Goal: Transaction & Acquisition: Purchase product/service

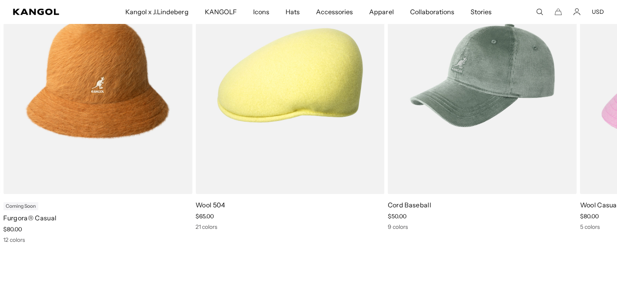
scroll to position [413, 0]
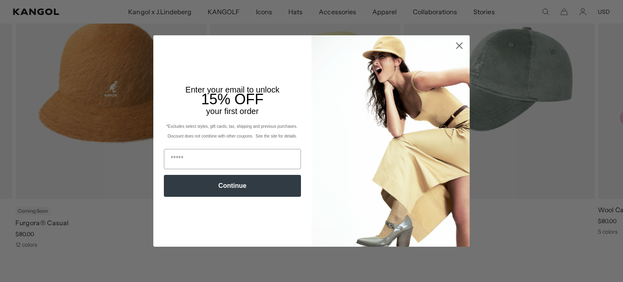
click at [456, 44] on circle "Close dialog" at bounding box center [458, 45] width 13 height 13
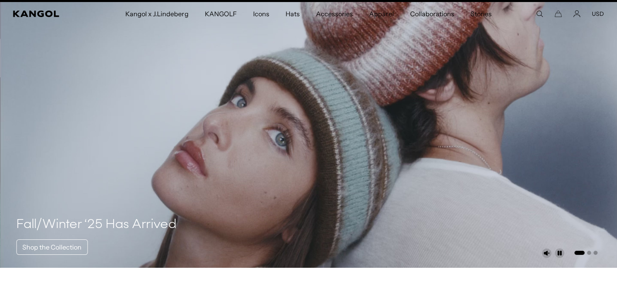
scroll to position [0, 0]
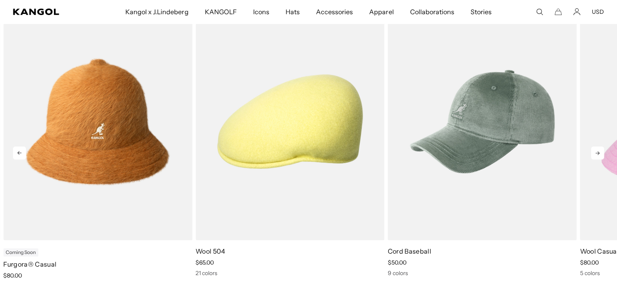
click at [598, 152] on icon at bounding box center [597, 153] width 4 height 4
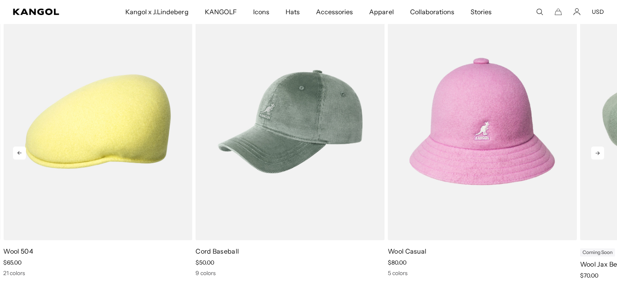
click at [598, 152] on icon at bounding box center [597, 153] width 4 height 4
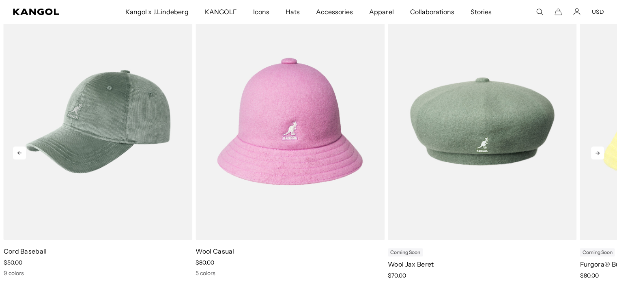
click at [598, 152] on icon at bounding box center [597, 153] width 4 height 4
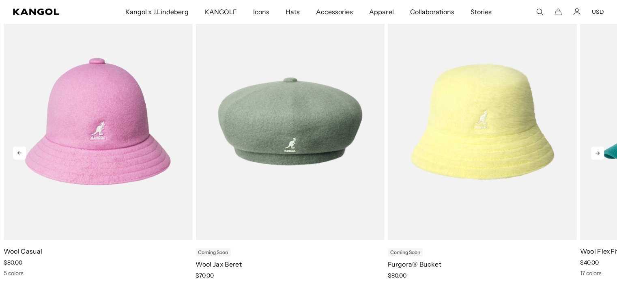
click at [598, 152] on icon at bounding box center [597, 153] width 4 height 4
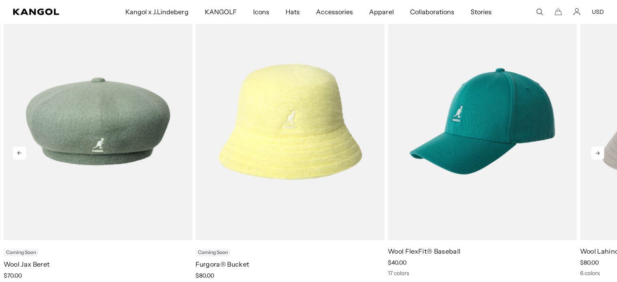
click at [598, 152] on icon at bounding box center [597, 153] width 4 height 4
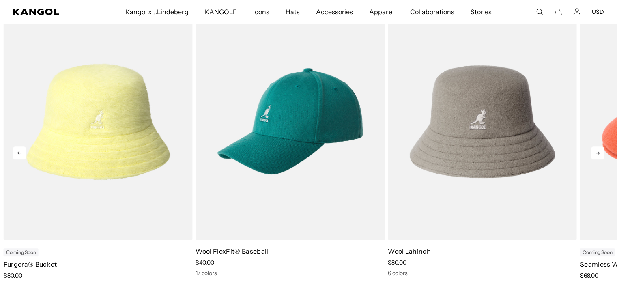
click at [598, 152] on icon at bounding box center [597, 153] width 4 height 4
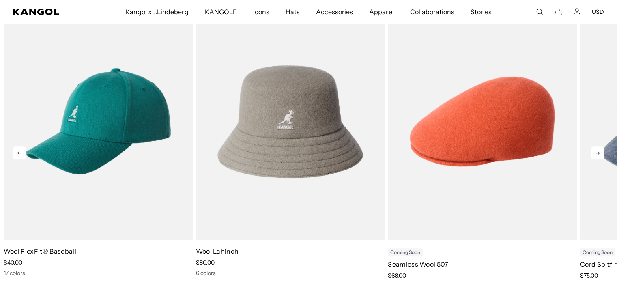
scroll to position [0, 167]
click at [598, 152] on icon at bounding box center [597, 153] width 4 height 4
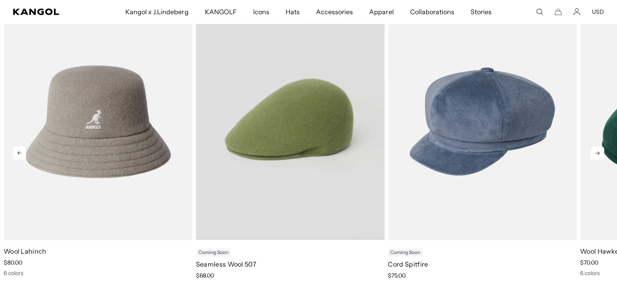
scroll to position [0, 0]
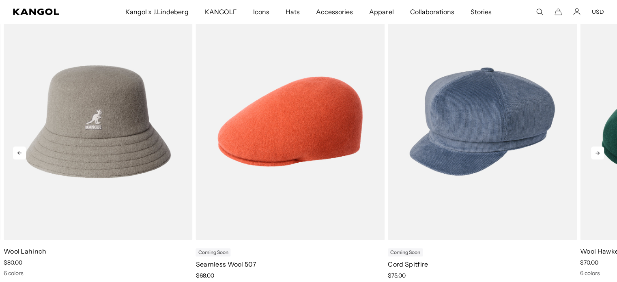
click at [22, 156] on icon at bounding box center [19, 152] width 13 height 13
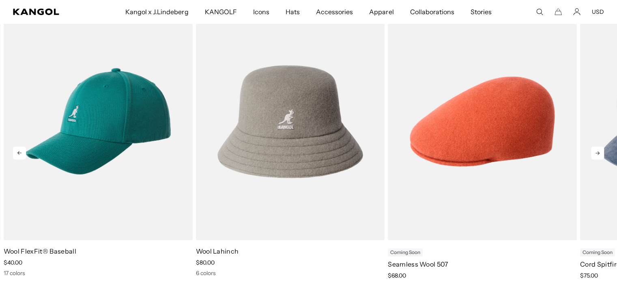
click at [22, 156] on icon at bounding box center [19, 152] width 13 height 13
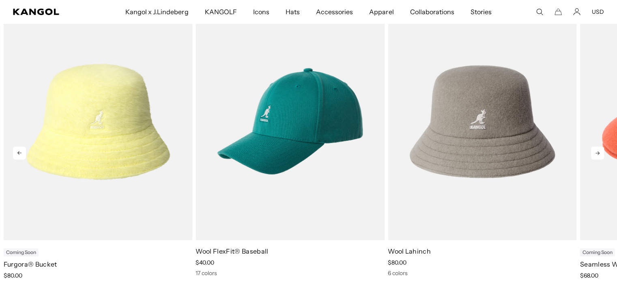
click at [22, 156] on icon at bounding box center [19, 152] width 13 height 13
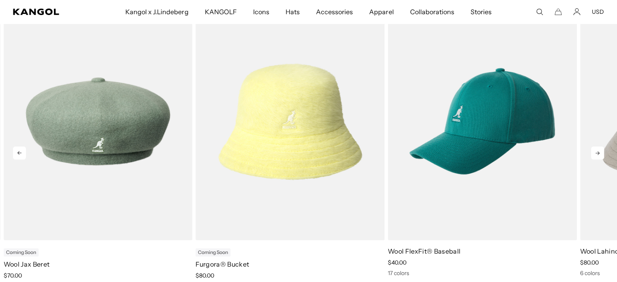
click at [22, 156] on icon at bounding box center [19, 152] width 13 height 13
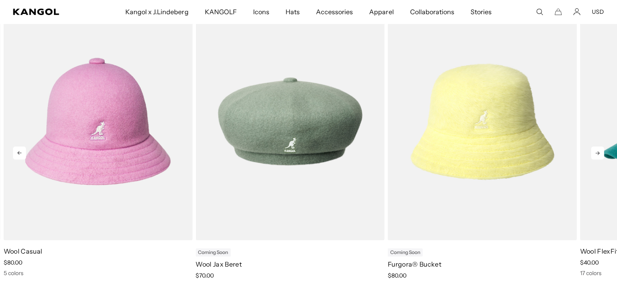
click at [22, 156] on icon at bounding box center [19, 152] width 13 height 13
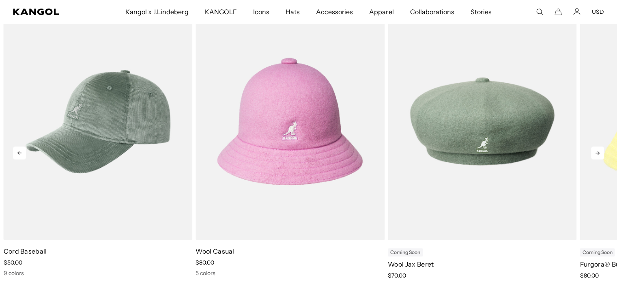
click at [22, 156] on icon at bounding box center [19, 152] width 13 height 13
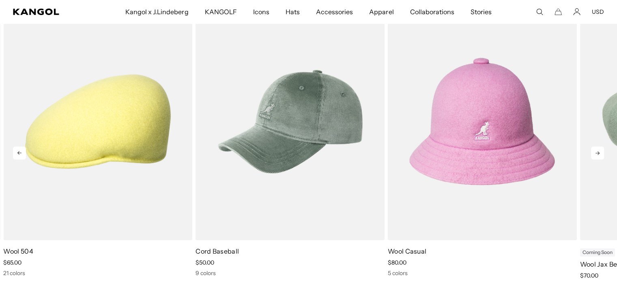
click at [22, 156] on icon at bounding box center [19, 152] width 13 height 13
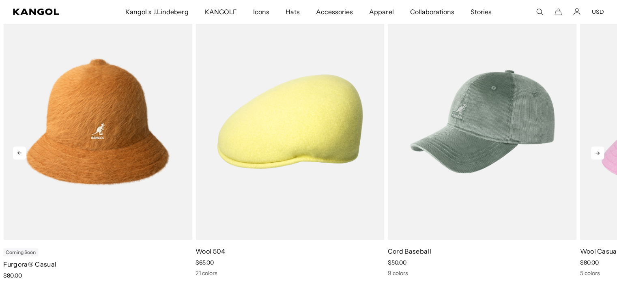
click at [597, 150] on icon at bounding box center [597, 152] width 13 height 13
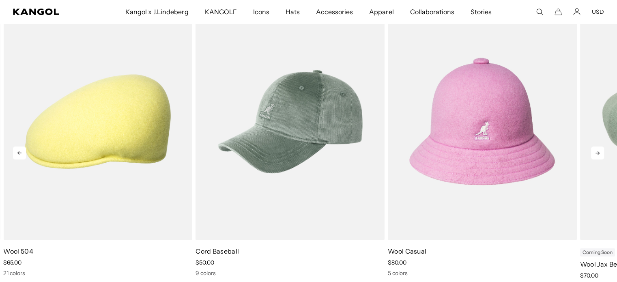
click at [597, 150] on icon at bounding box center [597, 152] width 13 height 13
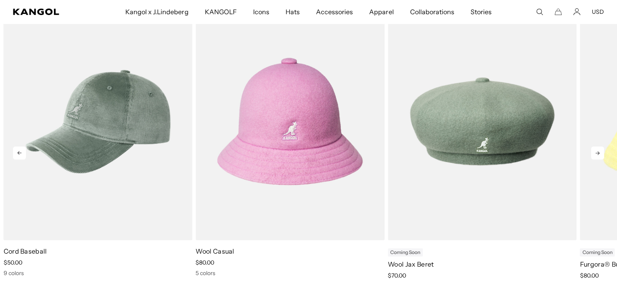
click at [597, 150] on icon at bounding box center [597, 152] width 13 height 13
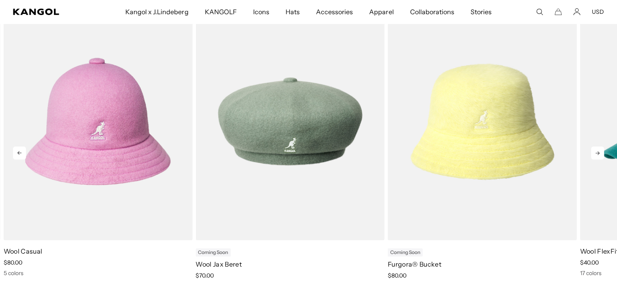
click at [597, 150] on icon at bounding box center [597, 152] width 13 height 13
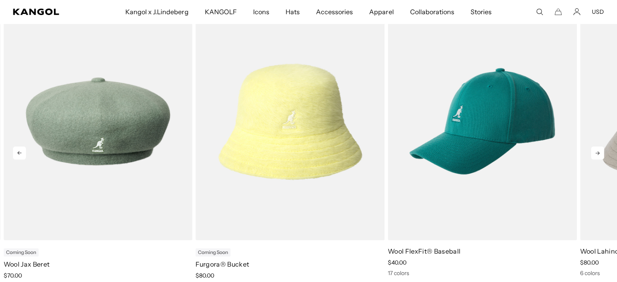
click at [597, 150] on icon at bounding box center [597, 152] width 13 height 13
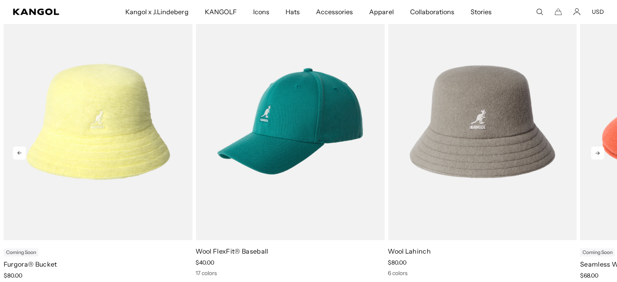
click at [597, 149] on icon at bounding box center [597, 152] width 13 height 13
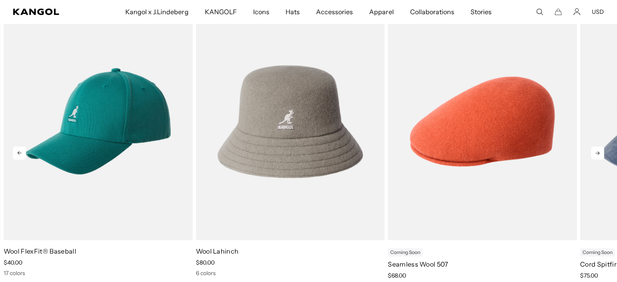
click at [597, 149] on icon at bounding box center [597, 152] width 13 height 13
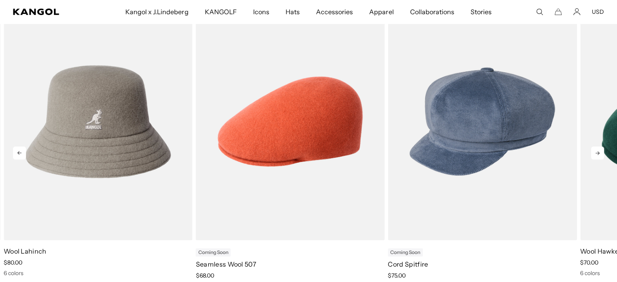
click at [593, 150] on icon at bounding box center [597, 152] width 13 height 13
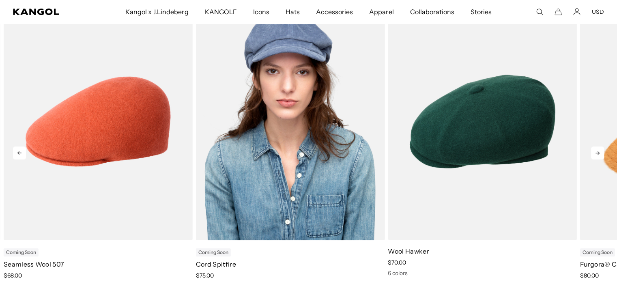
scroll to position [0, 0]
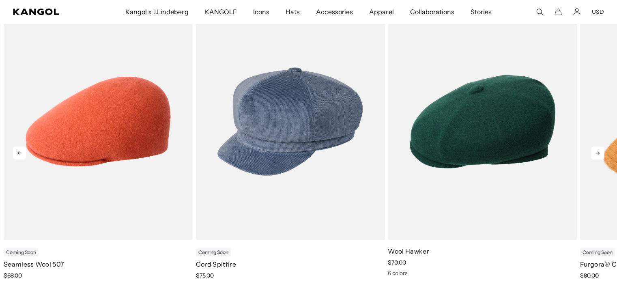
click at [591, 147] on icon at bounding box center [597, 152] width 13 height 13
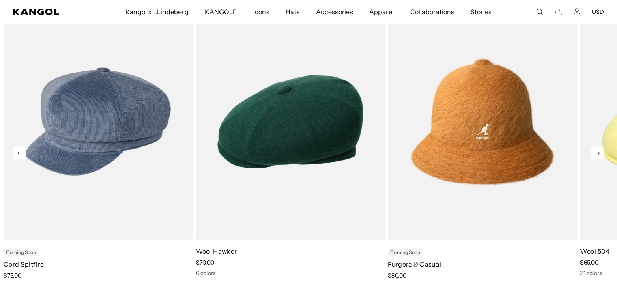
click at [595, 147] on icon at bounding box center [597, 152] width 13 height 13
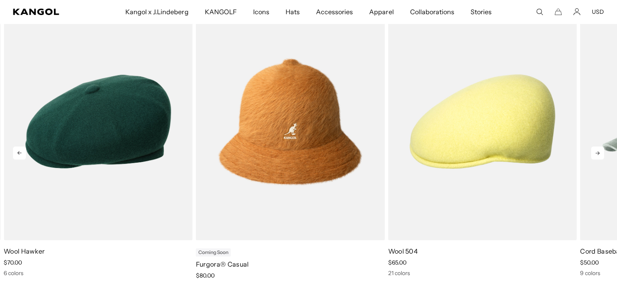
scroll to position [0, 167]
click at [595, 147] on icon at bounding box center [597, 152] width 13 height 13
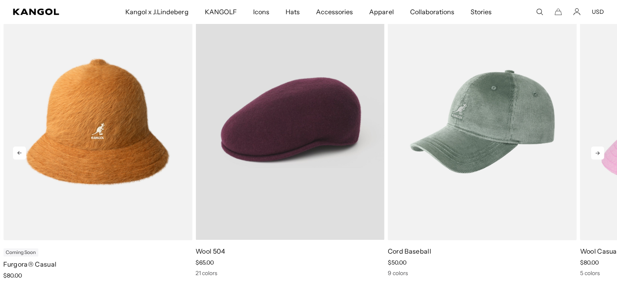
click at [324, 128] on video "Wool 504" at bounding box center [289, 121] width 189 height 237
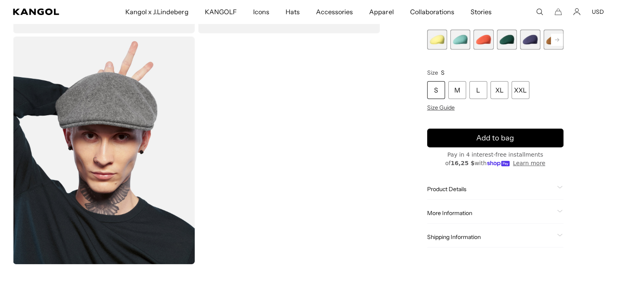
scroll to position [0, 167]
click at [557, 41] on icon at bounding box center [557, 39] width 4 height 3
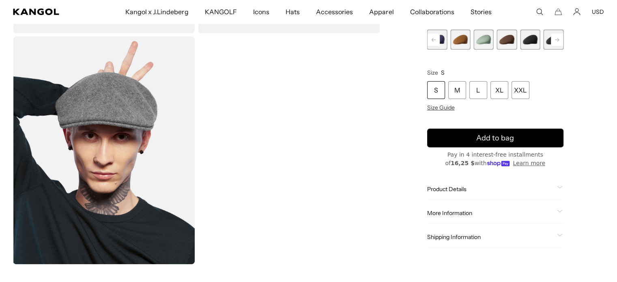
click at [557, 41] on icon at bounding box center [557, 39] width 4 height 3
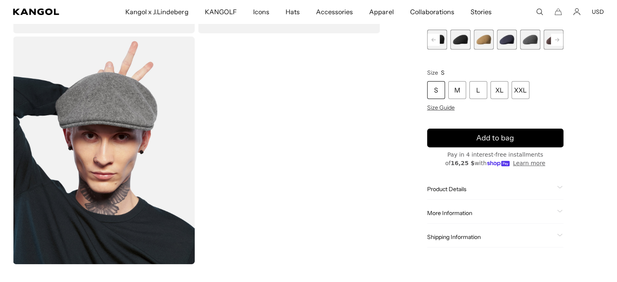
click at [458, 38] on span "10 of 21" at bounding box center [460, 40] width 20 height 20
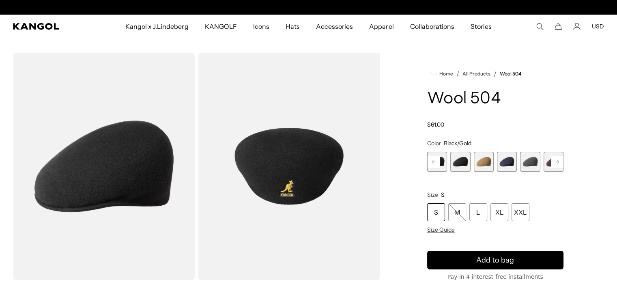
scroll to position [0, 167]
click at [510, 162] on span "12 of 21" at bounding box center [507, 162] width 20 height 20
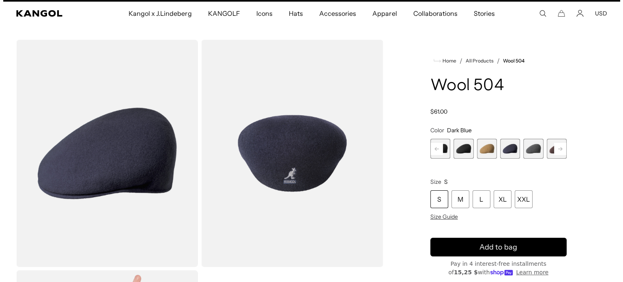
scroll to position [13, 0]
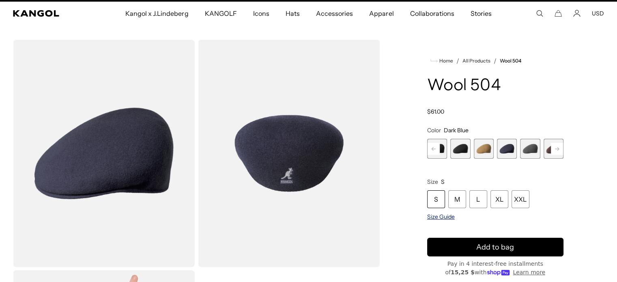
click at [441, 216] on span "Size Guide" at bounding box center [441, 216] width 28 height 7
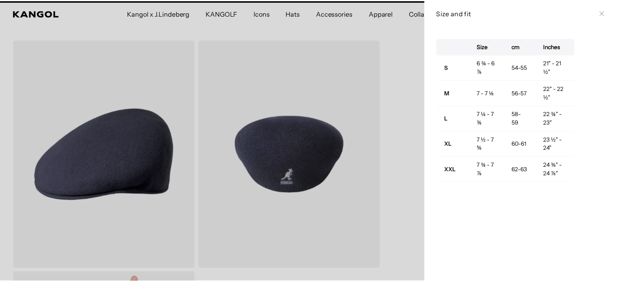
scroll to position [0, 167]
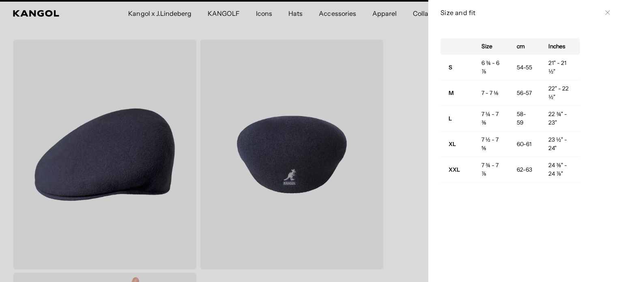
click at [605, 12] on icon at bounding box center [607, 12] width 5 height 5
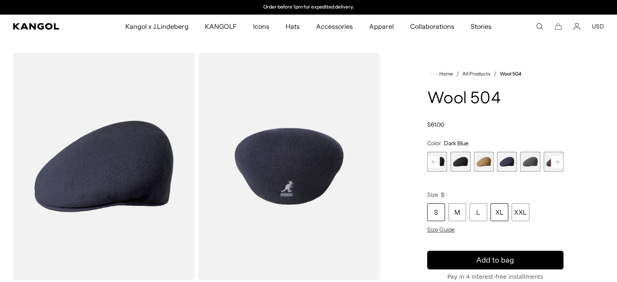
click at [500, 218] on div "XL" at bounding box center [499, 212] width 18 height 18
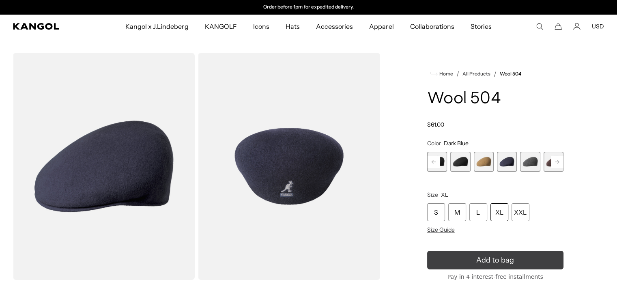
click at [493, 257] on icon "submit" at bounding box center [495, 260] width 12 height 12
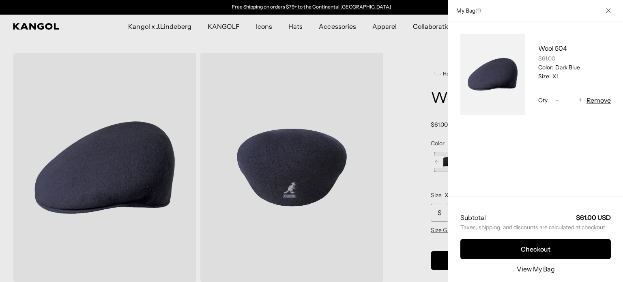
click at [606, 10] on icon "Close" at bounding box center [608, 11] width 4 height 4
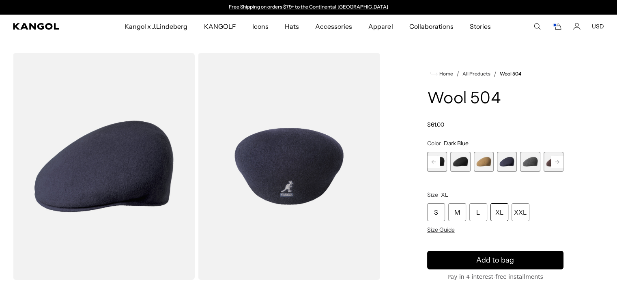
click at [554, 159] on rect at bounding box center [557, 162] width 12 height 12
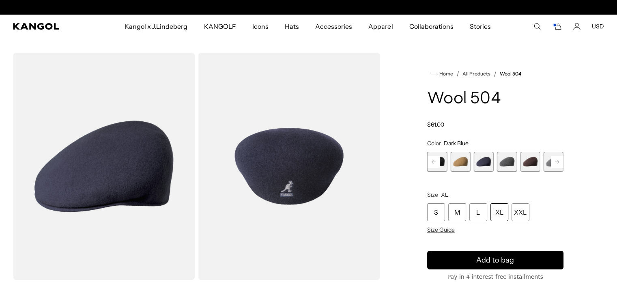
scroll to position [0, 167]
click at [553, 161] on rect at bounding box center [557, 162] width 12 height 12
click at [554, 161] on rect at bounding box center [557, 162] width 12 height 12
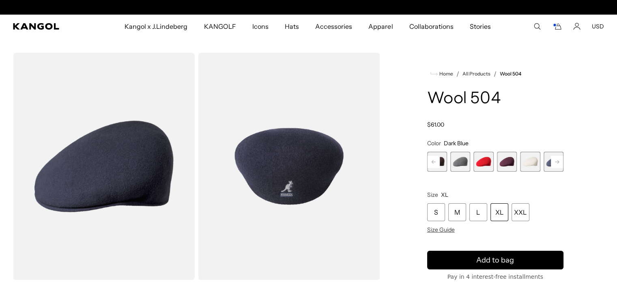
scroll to position [0, 0]
click at [433, 160] on rect at bounding box center [433, 162] width 12 height 12
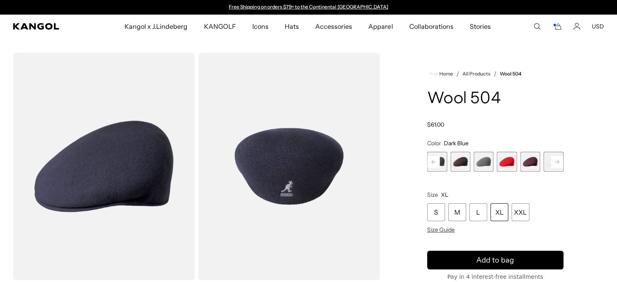
click at [433, 160] on rect at bounding box center [433, 162] width 12 height 12
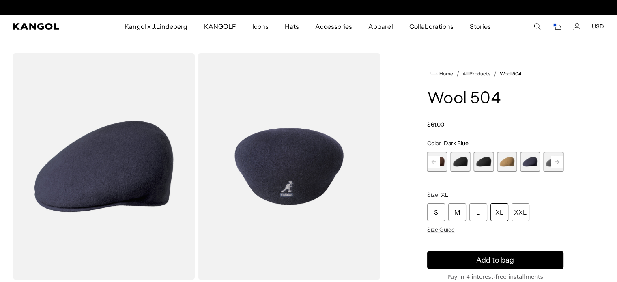
scroll to position [0, 167]
click at [433, 160] on rect at bounding box center [433, 162] width 12 height 12
click at [480, 164] on span "9 of 21" at bounding box center [483, 162] width 20 height 20
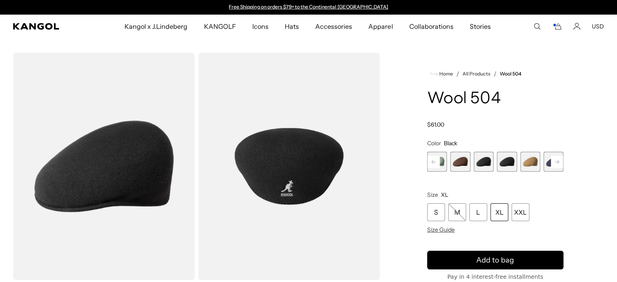
click at [501, 167] on span "10 of 21" at bounding box center [507, 162] width 20 height 20
click at [488, 166] on span "9 of 21" at bounding box center [483, 162] width 20 height 20
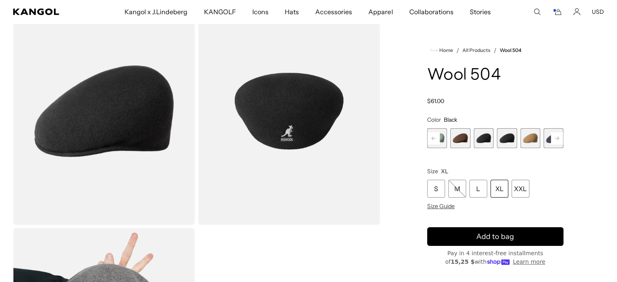
scroll to position [56, 0]
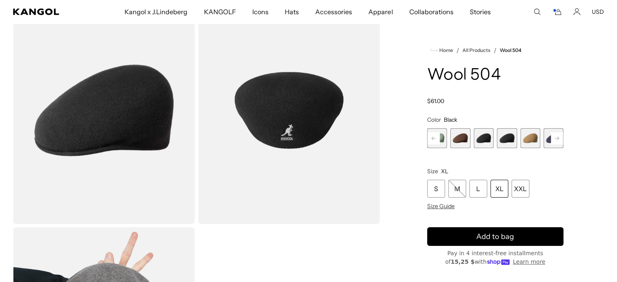
click at [492, 193] on div "XL" at bounding box center [499, 189] width 18 height 18
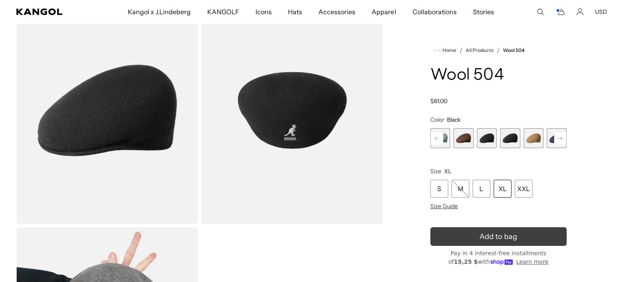
scroll to position [0, 167]
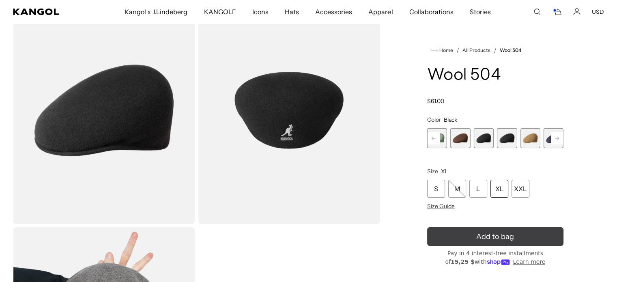
click at [482, 235] on span "Add to bag" at bounding box center [495, 236] width 38 height 11
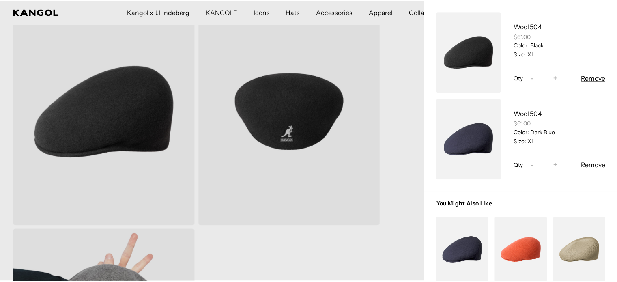
scroll to position [0, 0]
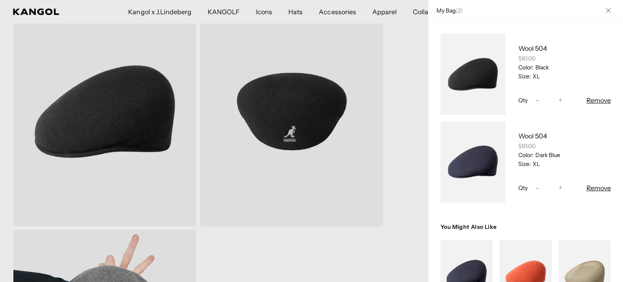
click at [606, 11] on icon "Close" at bounding box center [608, 10] width 5 height 5
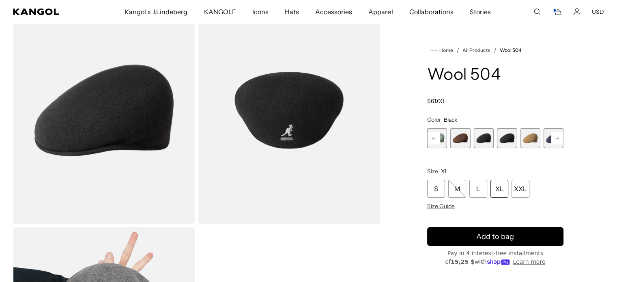
scroll to position [0, 167]
click at [555, 138] on icon at bounding box center [557, 137] width 4 height 3
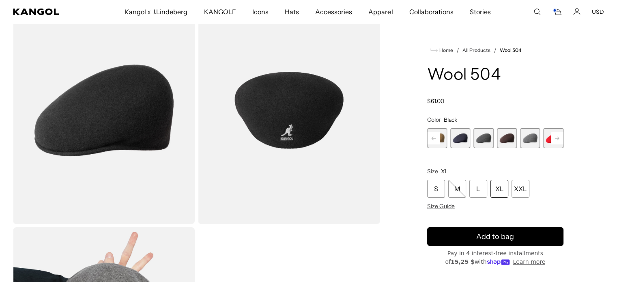
click at [555, 138] on icon at bounding box center [557, 137] width 4 height 3
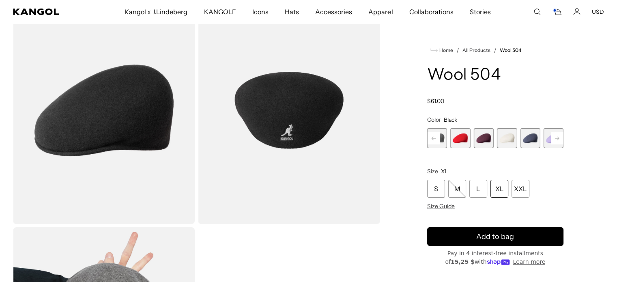
scroll to position [0, 167]
click at [482, 142] on span "17 of 21" at bounding box center [483, 138] width 20 height 20
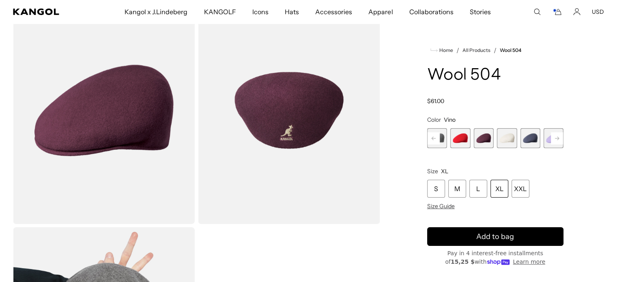
click at [457, 138] on span "16 of 21" at bounding box center [460, 138] width 20 height 20
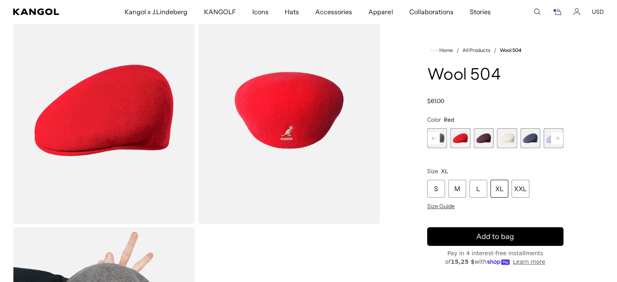
click at [556, 139] on rect at bounding box center [557, 138] width 12 height 12
click at [556, 139] on div "Previous Next Butter Chiffon Variant sold out or unavailable Aquatic Variant so…" at bounding box center [495, 138] width 136 height 20
click at [556, 139] on span "21 of 21" at bounding box center [553, 138] width 20 height 20
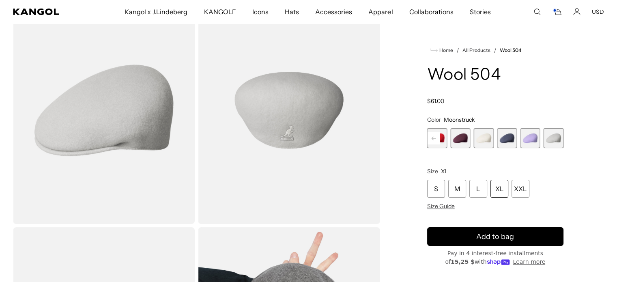
scroll to position [0, 167]
click at [529, 143] on span "20 of 21" at bounding box center [530, 138] width 20 height 20
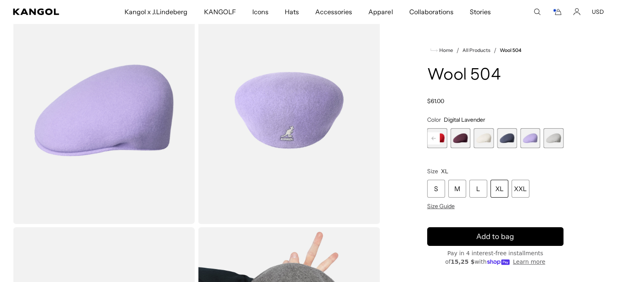
click at [503, 136] on span "19 of 21" at bounding box center [507, 138] width 20 height 20
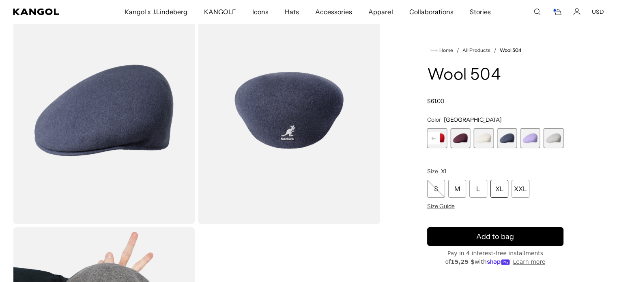
click at [483, 135] on span "18 of 21" at bounding box center [483, 138] width 20 height 20
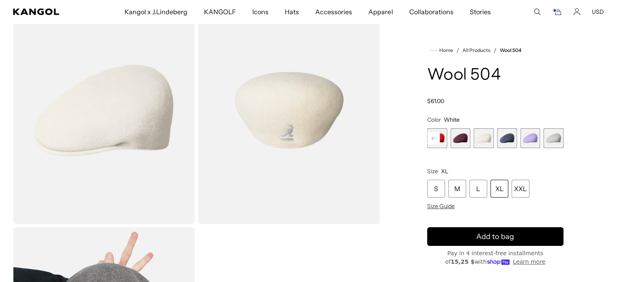
click at [506, 139] on span "19 of 21" at bounding box center [507, 138] width 20 height 20
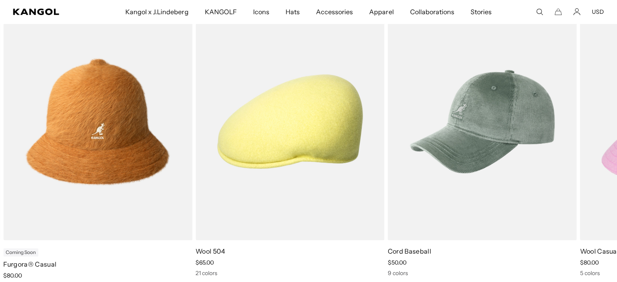
scroll to position [0, 167]
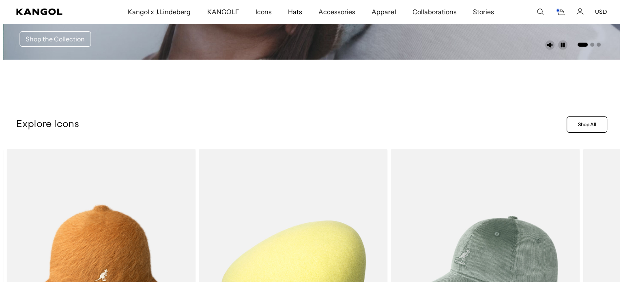
scroll to position [240, 0]
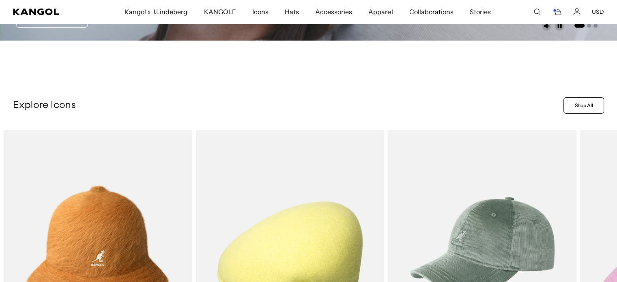
click at [559, 13] on icon "Cart" at bounding box center [557, 11] width 10 height 7
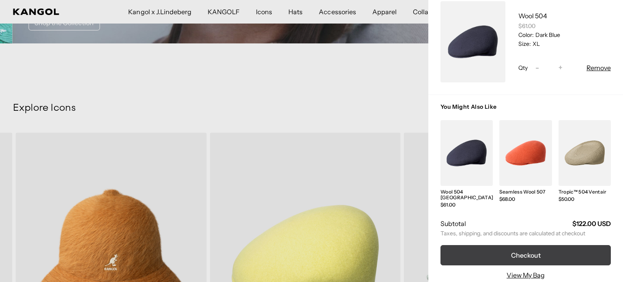
scroll to position [0, 0]
click at [535, 245] on button "Checkout" at bounding box center [525, 255] width 170 height 20
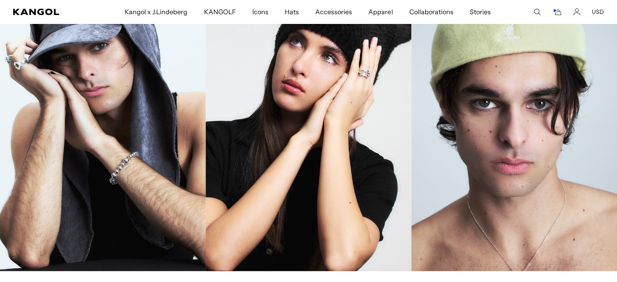
click at [555, 11] on rect "Cart" at bounding box center [554, 10] width 3 height 3
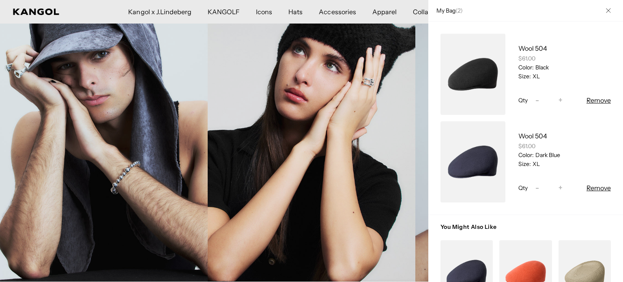
scroll to position [0, 167]
click at [476, 89] on link "My Bag" at bounding box center [472, 74] width 65 height 81
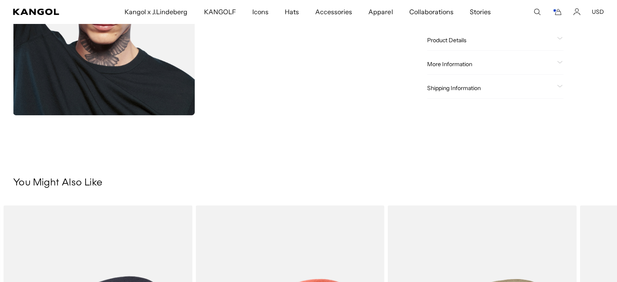
scroll to position [0, 167]
click at [563, 88] on span at bounding box center [560, 88] width 6 height 6
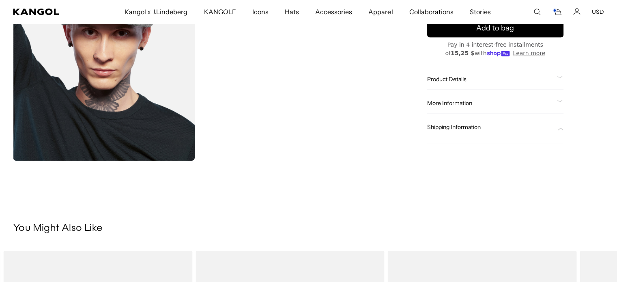
scroll to position [345, 0]
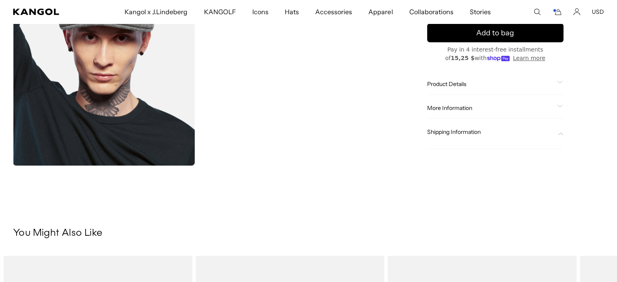
click at [559, 136] on div at bounding box center [495, 139] width 136 height 6
click at [560, 131] on span at bounding box center [560, 132] width 6 height 6
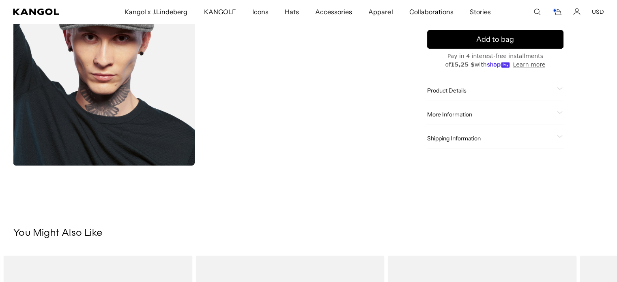
scroll to position [0, 167]
click at [560, 112] on icon at bounding box center [560, 112] width 6 height 3
